Goal: Use online tool/utility: Use online tool/utility

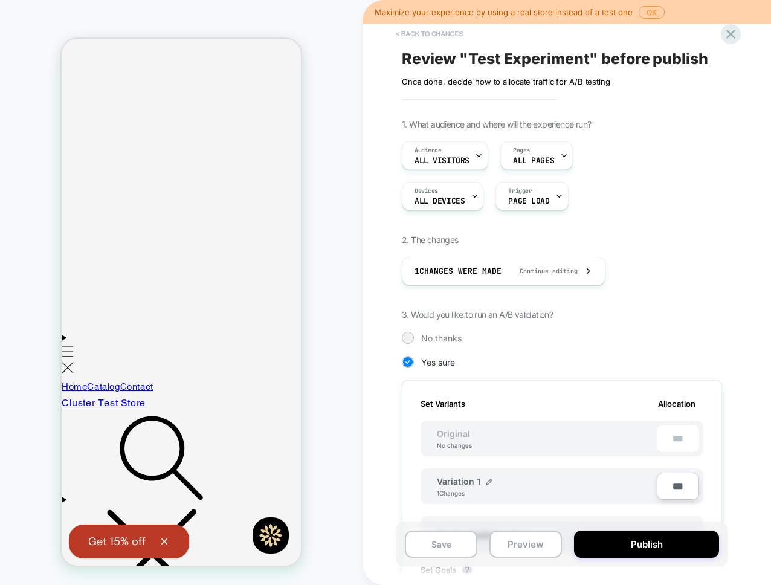
click at [412, 33] on button "< Back to changes" at bounding box center [430, 33] width 80 height 19
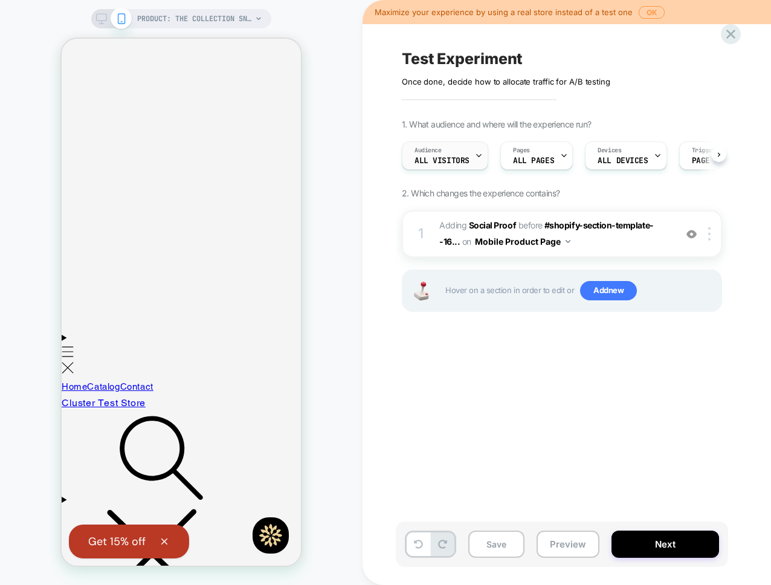
scroll to position [0, 1]
click at [580, 284] on span "Add new" at bounding box center [608, 290] width 57 height 19
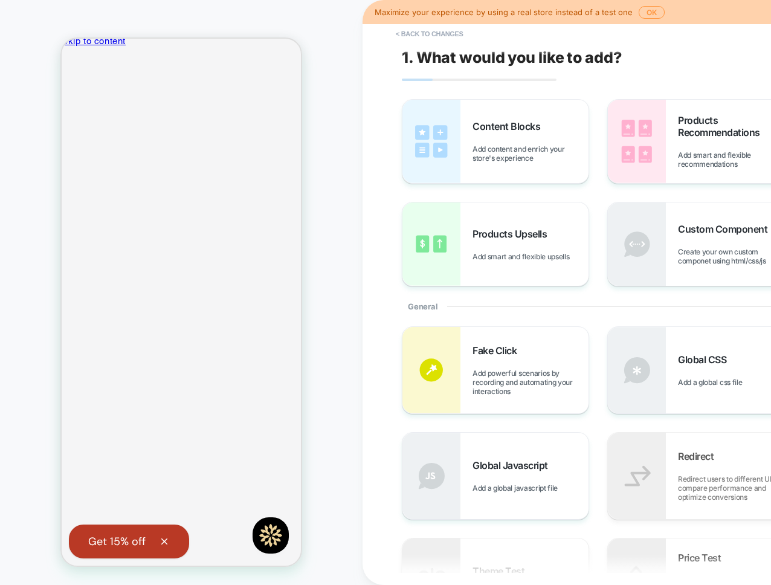
scroll to position [0, 0]
click at [492, 245] on div "Products Upsells Add smart and flexible upsells" at bounding box center [531, 244] width 116 height 33
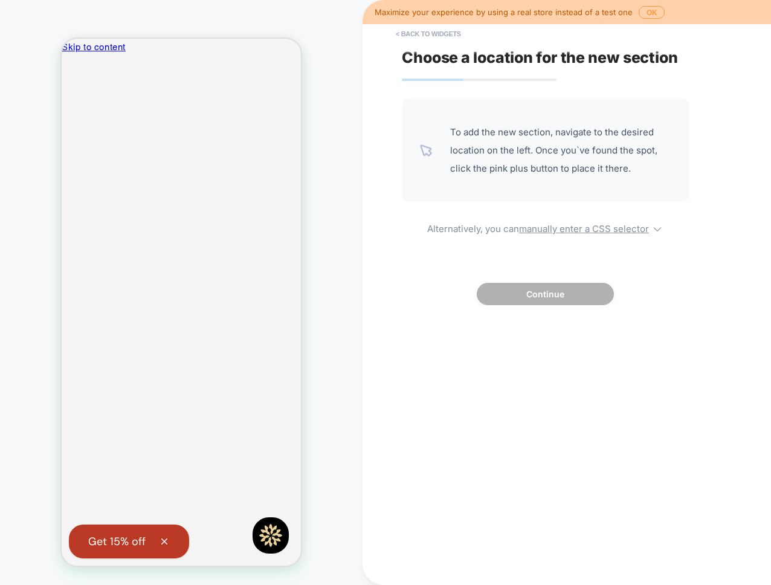
click at [175, 566] on div at bounding box center [181, 581] width 239 height 31
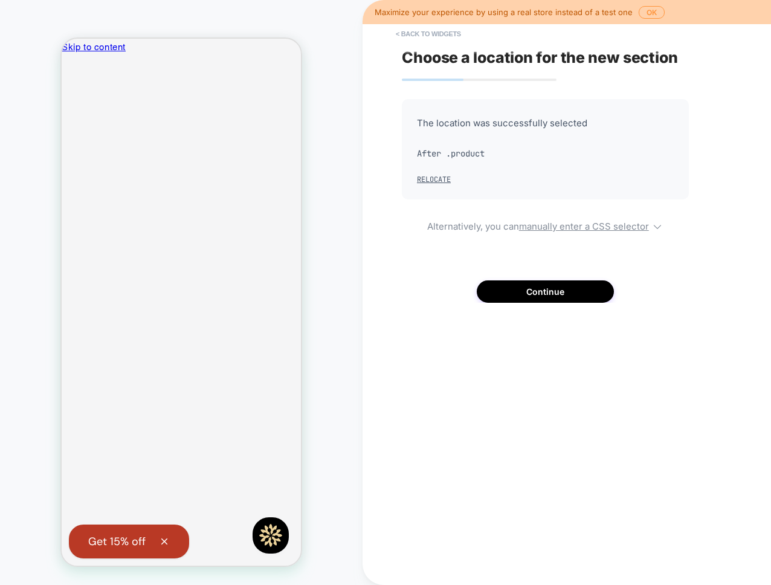
scroll to position [16, 0]
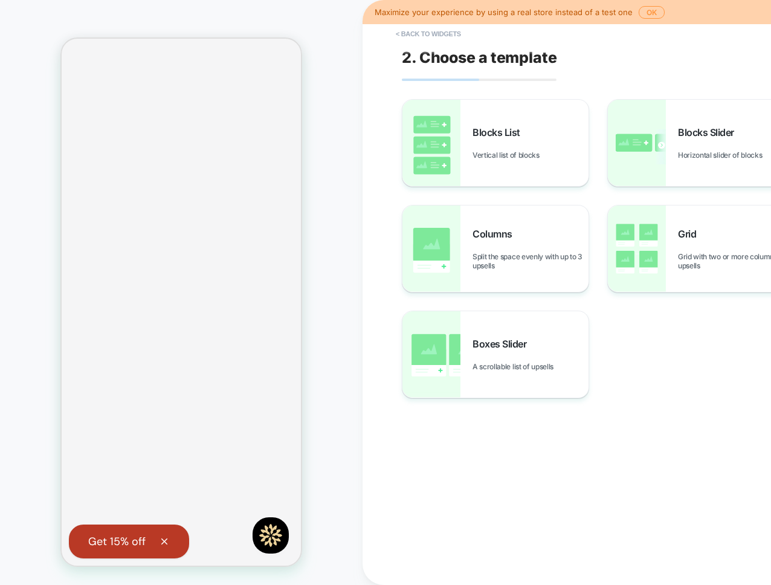
scroll to position [0, 0]
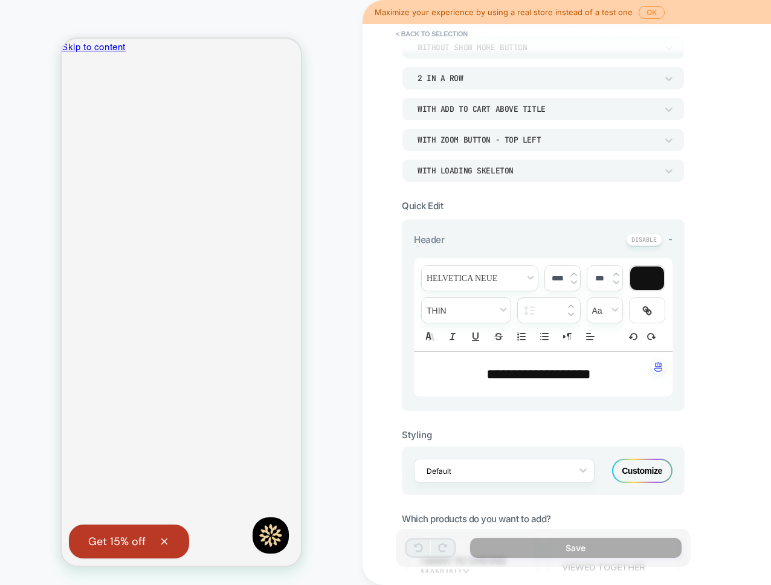
scroll to position [117, 0]
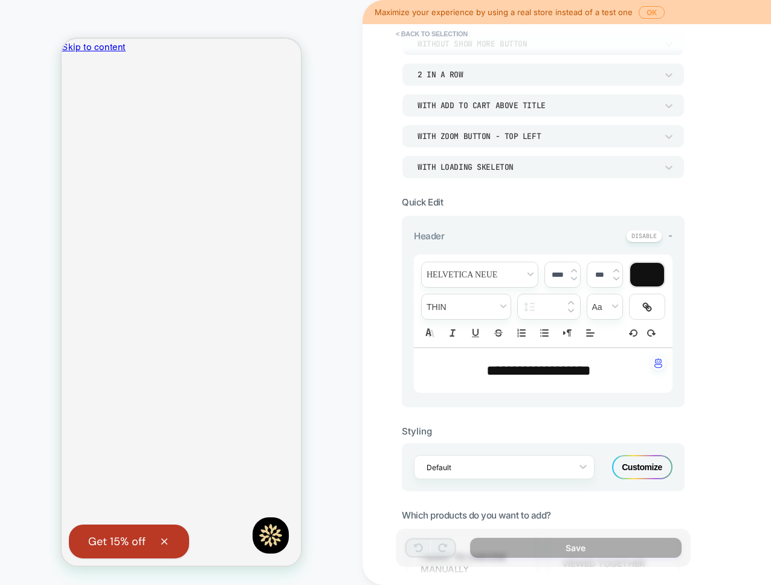
click at [635, 470] on div "Customize" at bounding box center [642, 467] width 60 height 24
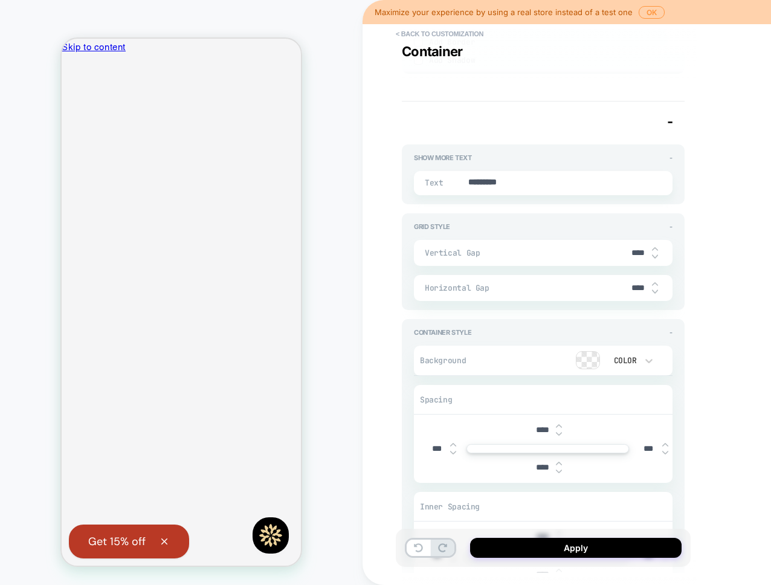
scroll to position [1974, 0]
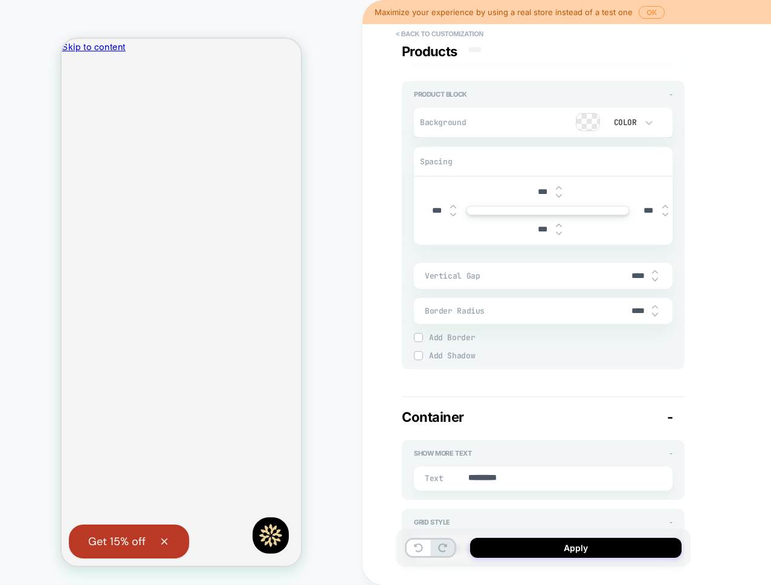
type textarea "*"
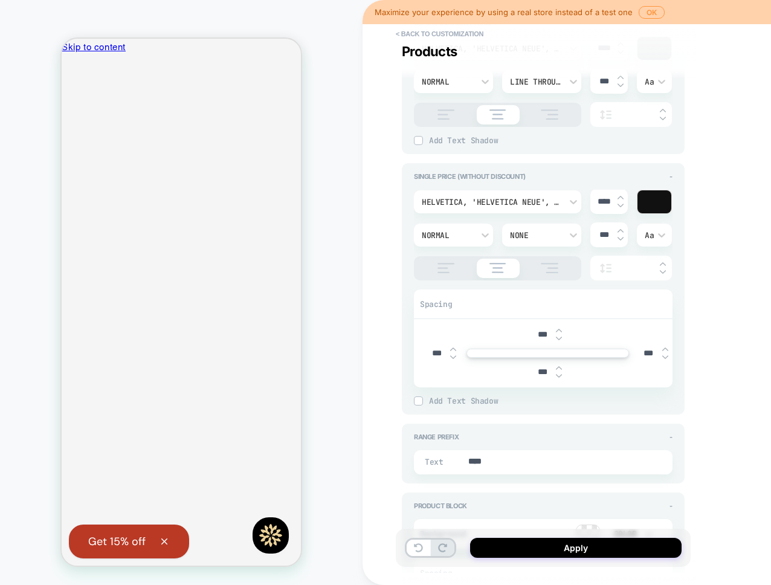
scroll to position [1166, 0]
